Goal: Task Accomplishment & Management: Manage account settings

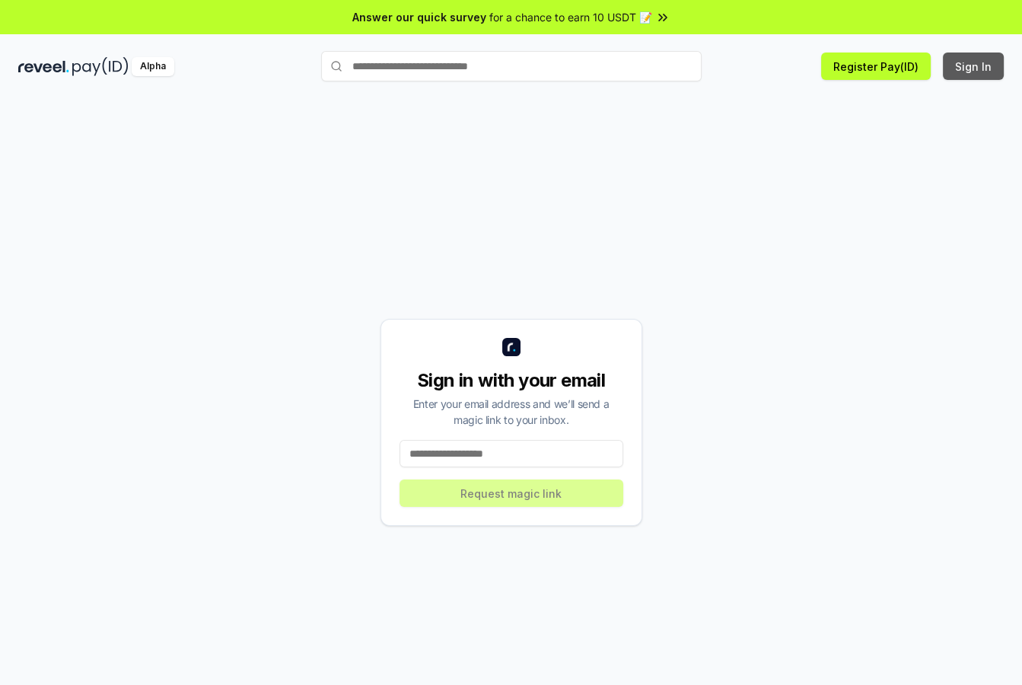
click at [972, 65] on button "Sign In" at bounding box center [973, 66] width 61 height 27
click at [972, 64] on button "Sign In" at bounding box center [973, 66] width 61 height 27
